Goal: Information Seeking & Learning: Understand process/instructions

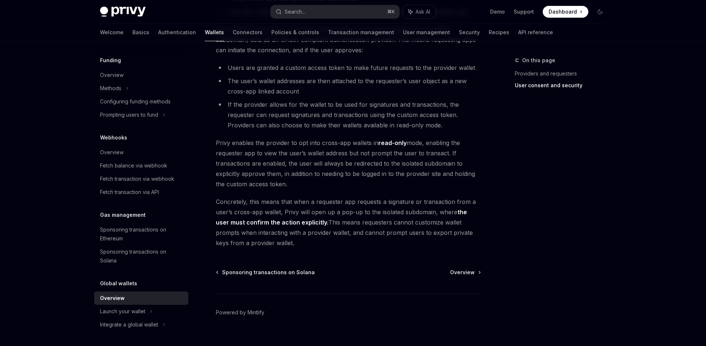
scroll to position [586, 0]
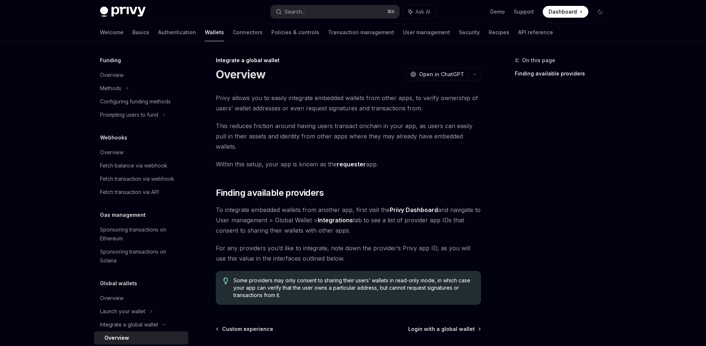
scroll to position [57, 0]
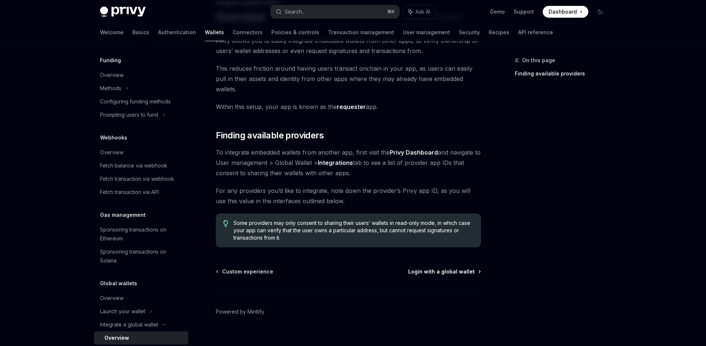
click at [479, 270] on icon at bounding box center [479, 271] width 1 height 2
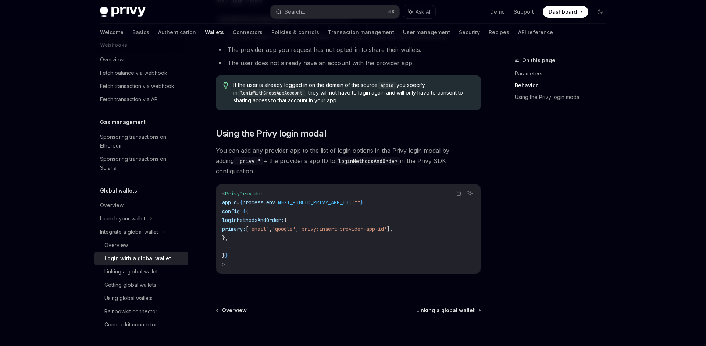
scroll to position [454, 0]
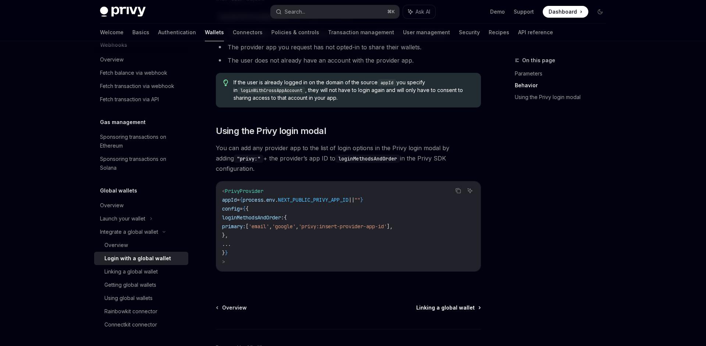
click at [454, 304] on span "Linking a global wallet" at bounding box center [445, 307] width 58 height 7
type textarea "*"
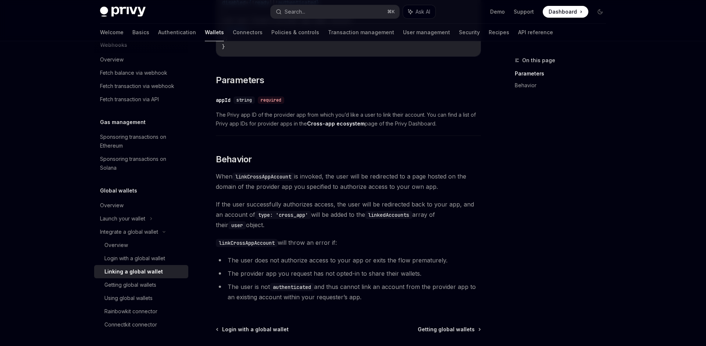
scroll to position [267, 0]
